Goal: Find specific page/section: Find specific page/section

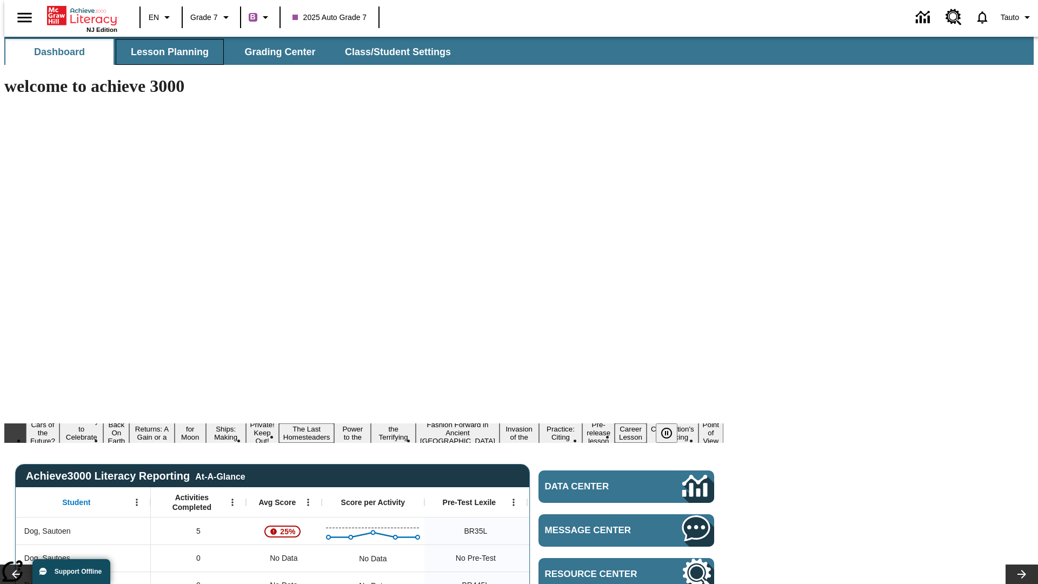
click at [165, 52] on span "Lesson Planning" at bounding box center [170, 52] width 78 height 12
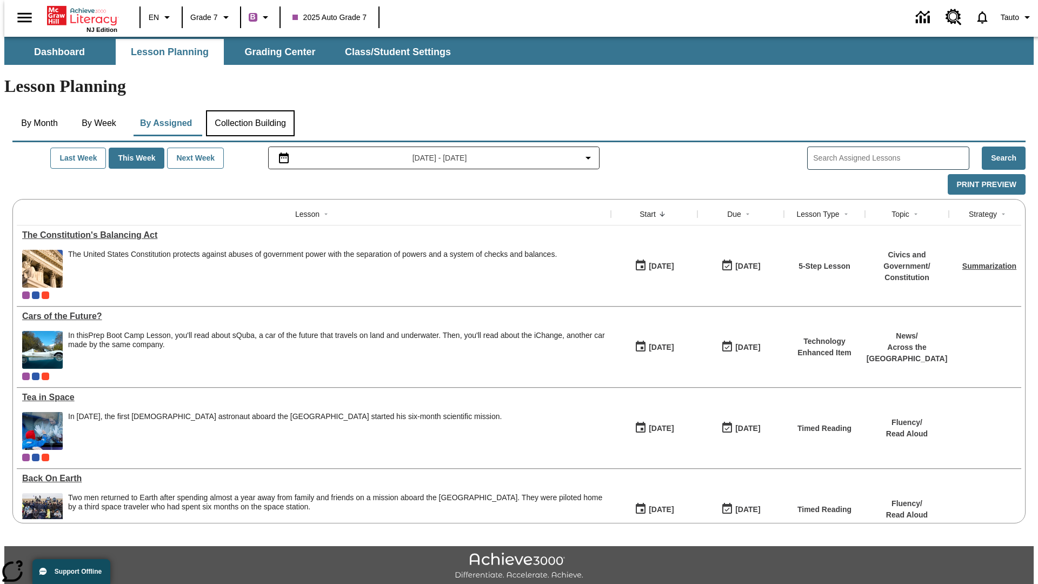
click at [250, 110] on button "Collection Building" at bounding box center [250, 123] width 89 height 26
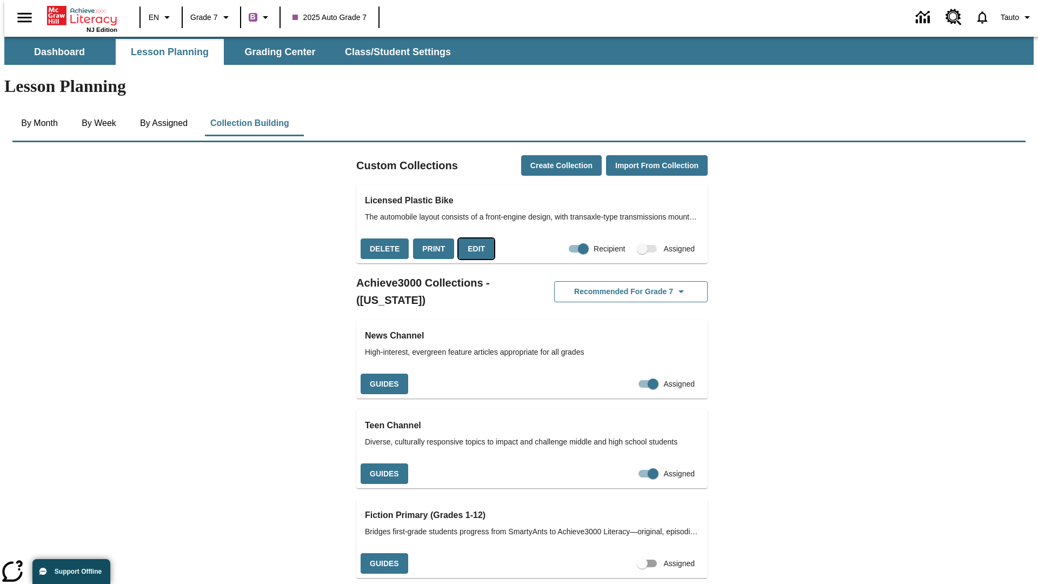
click at [472, 238] on button "Edit" at bounding box center [476, 248] width 36 height 21
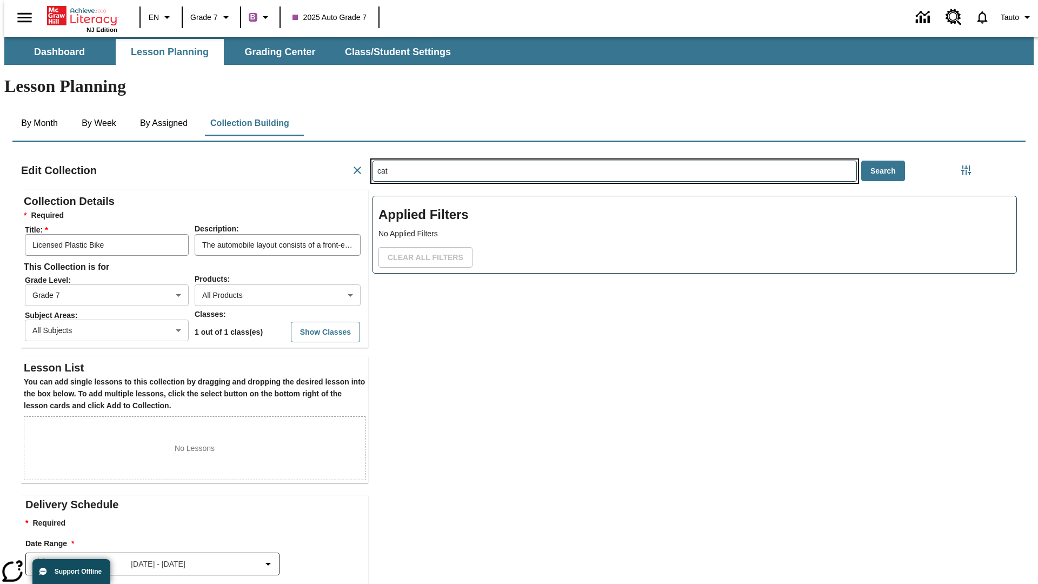
type input "cat"
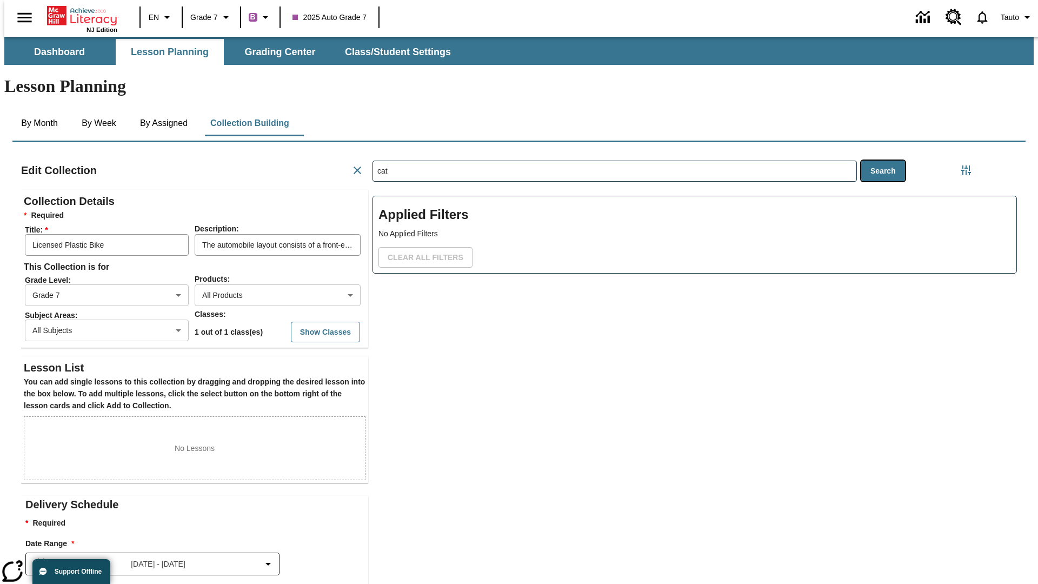
click at [885, 161] on button "Search" at bounding box center [883, 171] width 44 height 21
